Goal: Information Seeking & Learning: Compare options

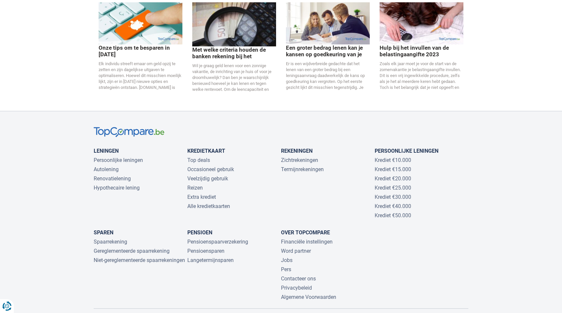
scroll to position [1329, 0]
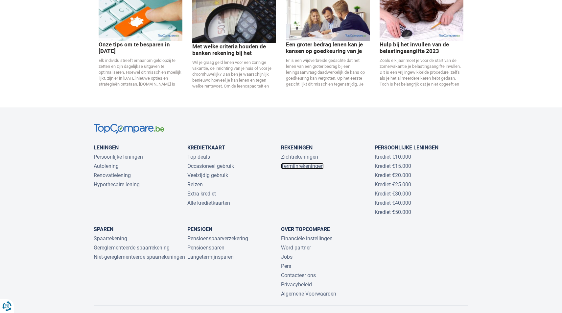
click at [296, 163] on link "Termijnrekeningen" at bounding box center [302, 166] width 43 height 6
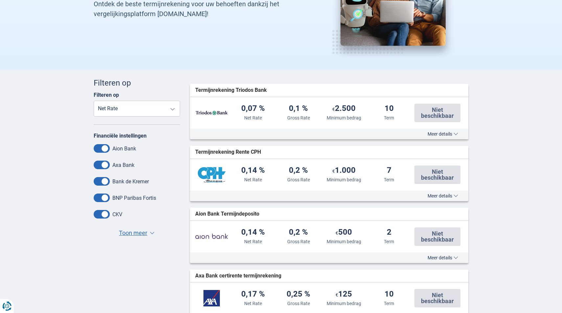
scroll to position [105, 0]
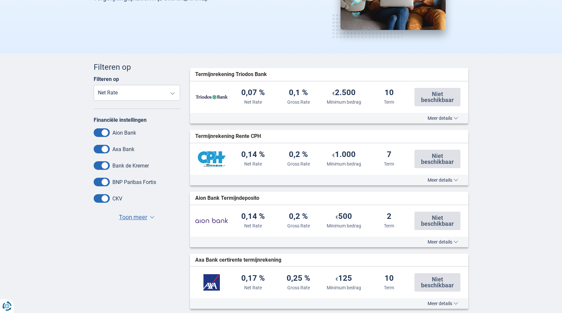
click at [135, 217] on span "Toon meer" at bounding box center [133, 217] width 28 height 9
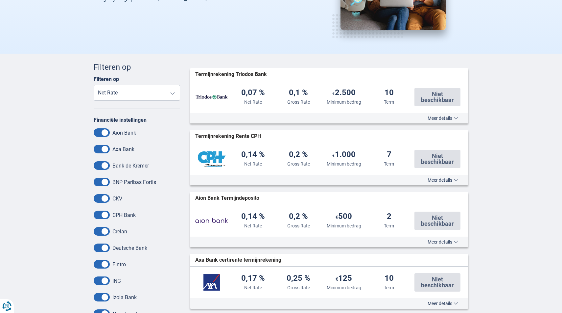
click at [117, 90] on select "Net Rate Gross Rate Minimum bedrag Term" at bounding box center [137, 93] width 86 height 16
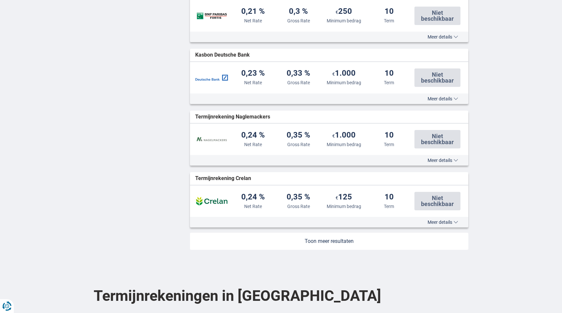
scroll to position [612, 0]
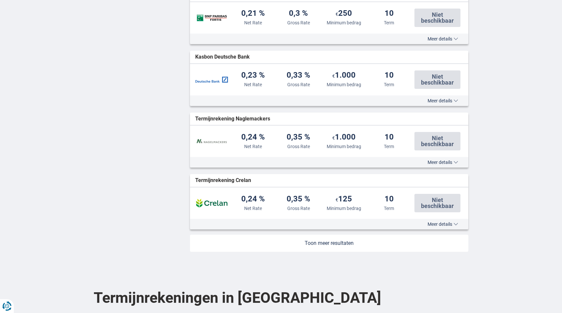
click at [439, 100] on span "Meer details" at bounding box center [443, 100] width 31 height 5
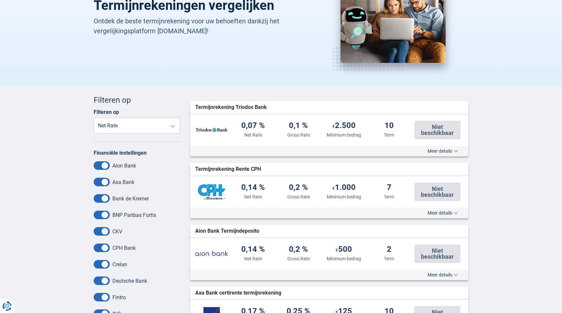
scroll to position [0, 0]
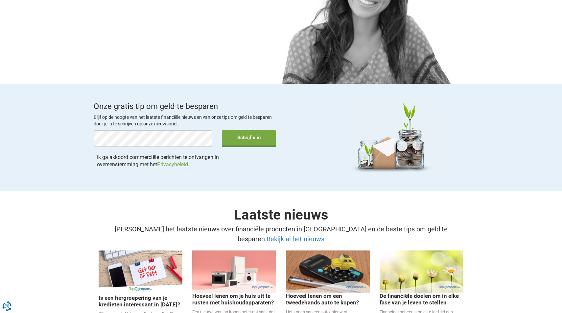
scroll to position [942, 0]
